Goal: Information Seeking & Learning: Learn about a topic

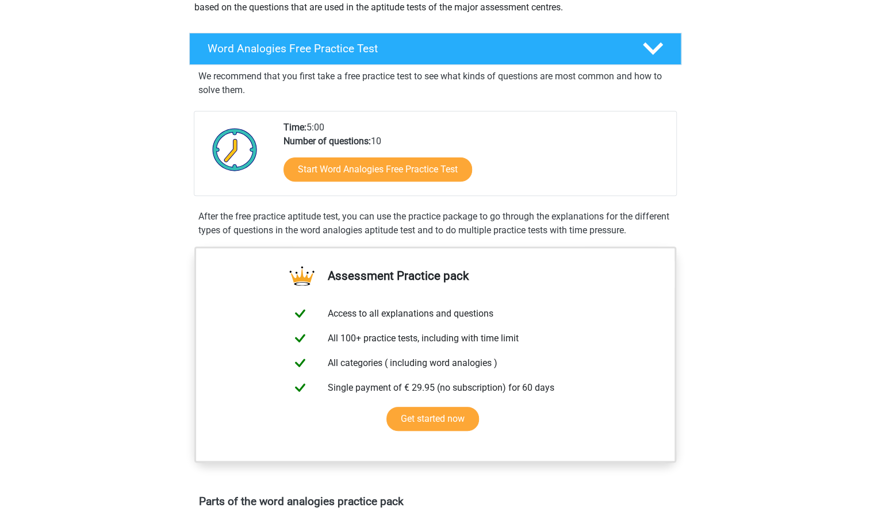
scroll to position [155, 0]
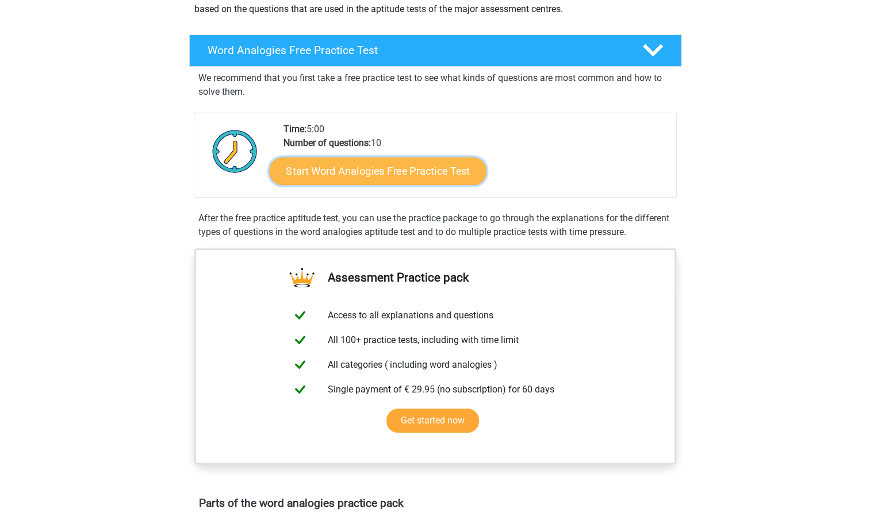
click at [409, 162] on link "Start Word Analogies Free Practice Test" at bounding box center [377, 171] width 217 height 28
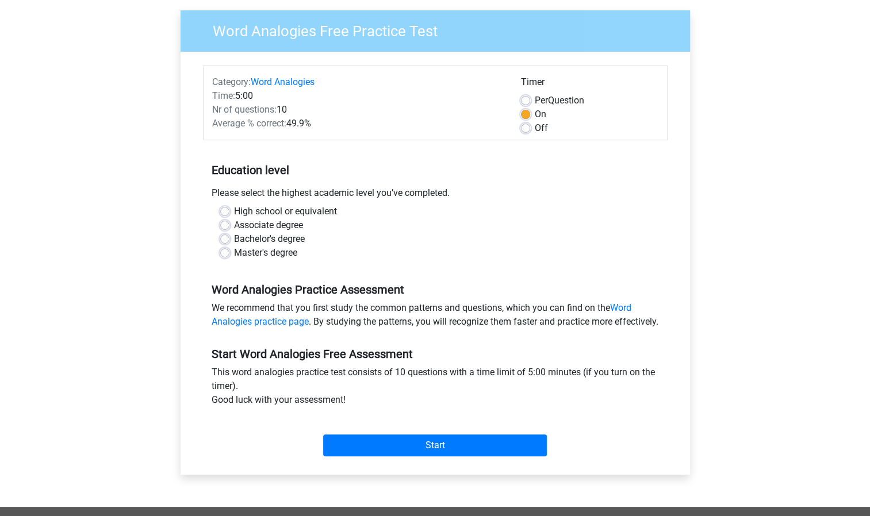
scroll to position [86, 0]
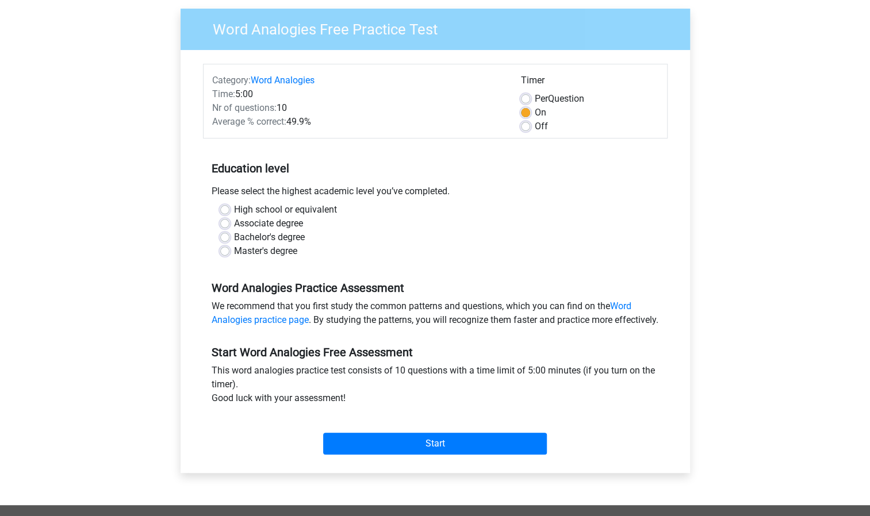
click at [225, 204] on div "High school or equivalent" at bounding box center [435, 210] width 430 height 14
click at [219, 209] on div "High school or equivalent Associate degree Bachelor's degree Master's degree" at bounding box center [435, 230] width 447 height 55
click at [234, 209] on label "High school or equivalent" at bounding box center [285, 210] width 103 height 14
click at [220, 209] on input "High school or equivalent" at bounding box center [224, 209] width 9 height 12
radio input "true"
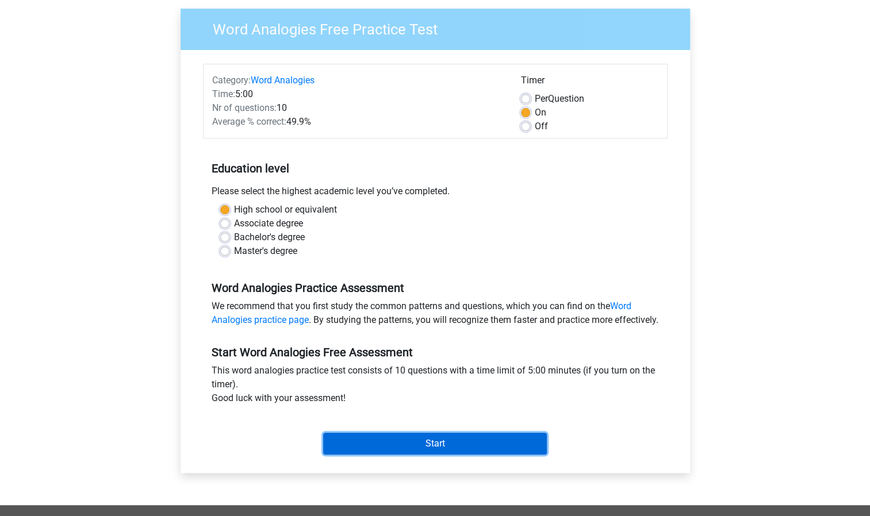
click at [428, 453] on input "Start" at bounding box center [435, 444] width 224 height 22
